Goal: Find specific page/section: Find specific page/section

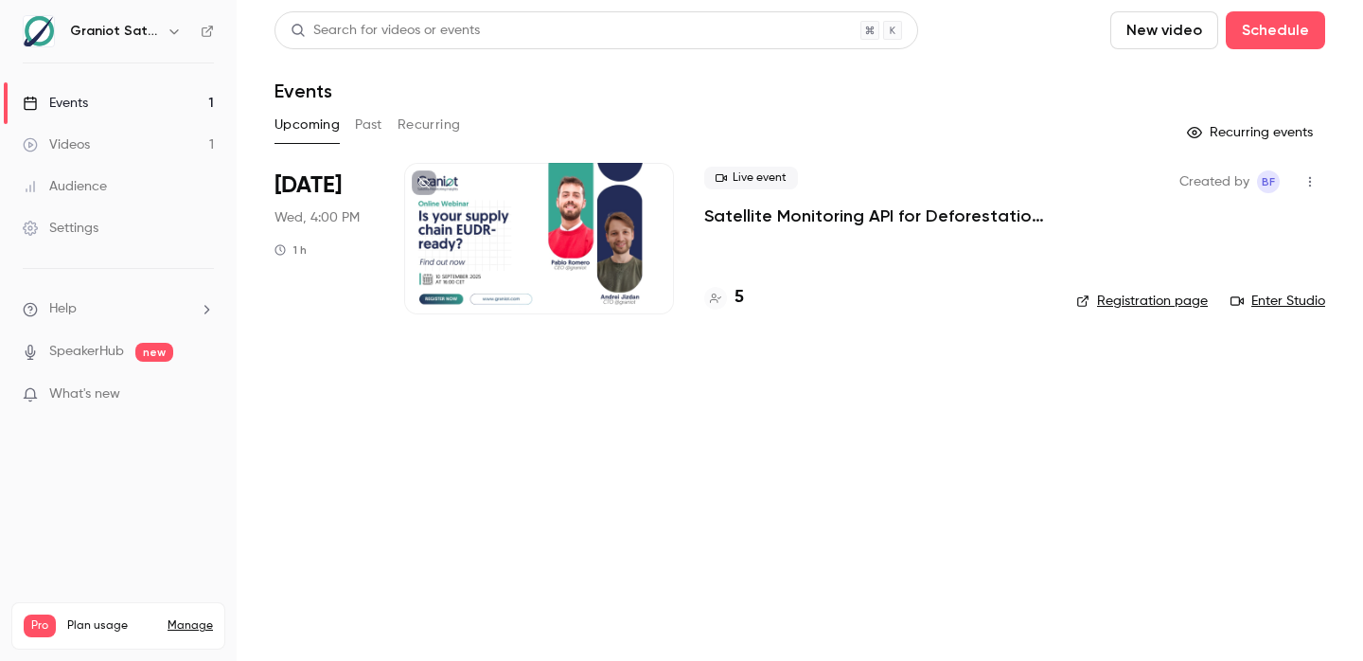
click at [735, 298] on h4 "5" at bounding box center [738, 298] width 9 height 26
